Goal: Information Seeking & Learning: Find specific fact

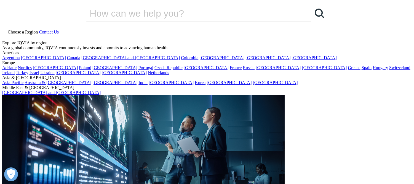
click at [365, 40] on div at bounding box center [207, 40] width 410 height 0
click at [7, 35] on icon at bounding box center [4, 37] width 4 height 5
click at [127, 22] on input "Search" at bounding box center [190, 13] width 209 height 17
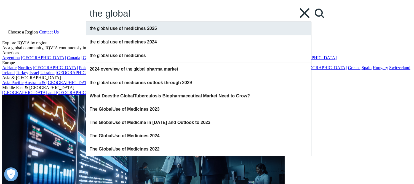
type input "the global"
click at [122, 35] on div "the global use of medicines 2025" at bounding box center [198, 28] width 225 height 13
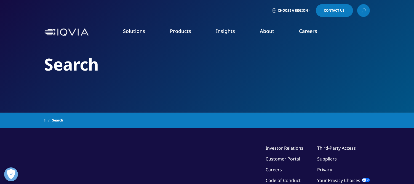
type input "the global use of medicines 2025"
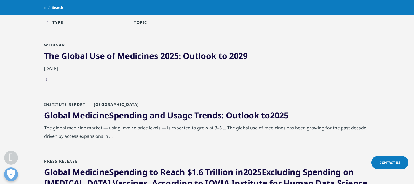
scroll to position [123, 0]
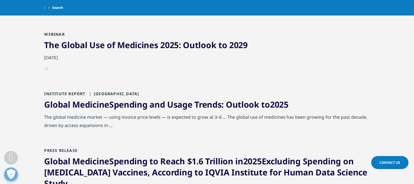
click at [171, 104] on link "Global Medicine Spending and Usage Trends: Outlook to 2025" at bounding box center [166, 104] width 244 height 11
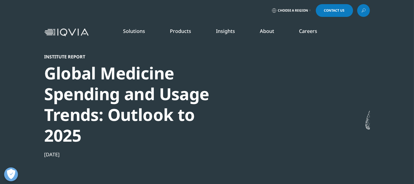
click at [365, 11] on icon at bounding box center [364, 10] width 4 height 7
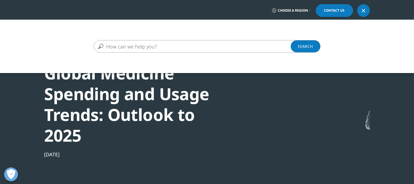
click at [189, 45] on input "Search" at bounding box center [199, 46] width 211 height 12
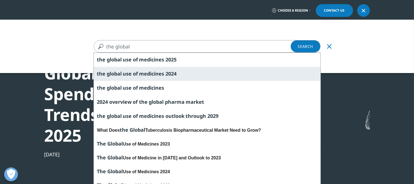
type input "the global"
click at [150, 71] on span "medicines" at bounding box center [151, 73] width 25 height 7
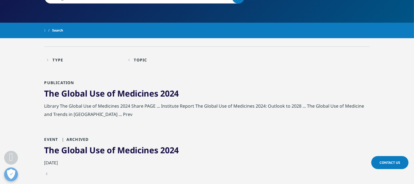
scroll to position [123, 0]
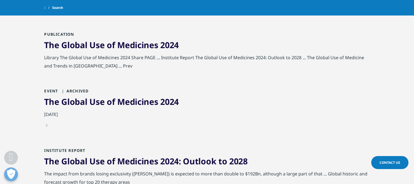
click at [138, 46] on span "Medicines" at bounding box center [137, 44] width 41 height 11
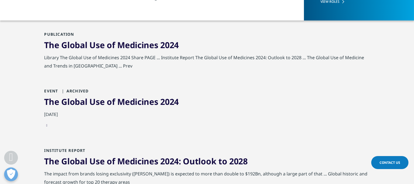
click at [143, 101] on span "Medicines" at bounding box center [137, 101] width 41 height 11
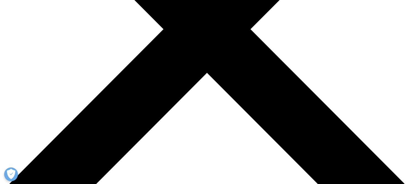
scroll to position [214, 0]
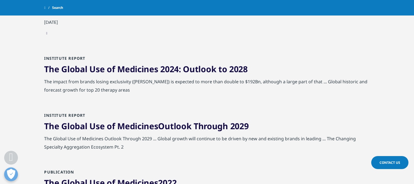
click at [168, 68] on span "2024" at bounding box center [169, 68] width 18 height 11
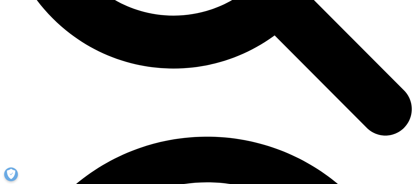
scroll to position [684, 0]
